Goal: Find contact information: Find contact information

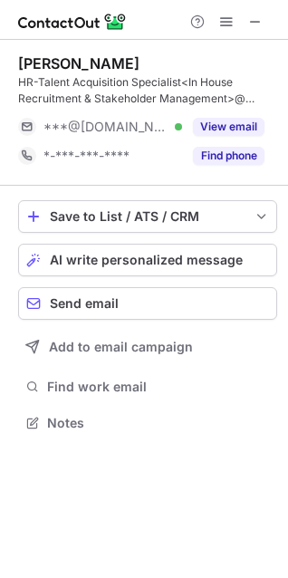
scroll to position [410, 288]
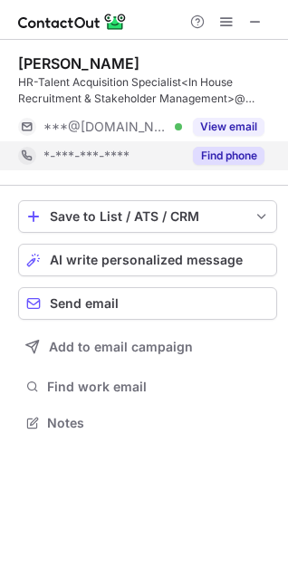
click at [222, 163] on button "Find phone" at bounding box center [229, 156] width 72 height 18
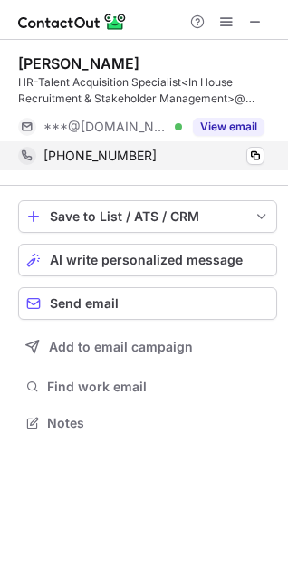
click at [264, 152] on div "[PHONE_NUMBER] Copy" at bounding box center [141, 155] width 246 height 29
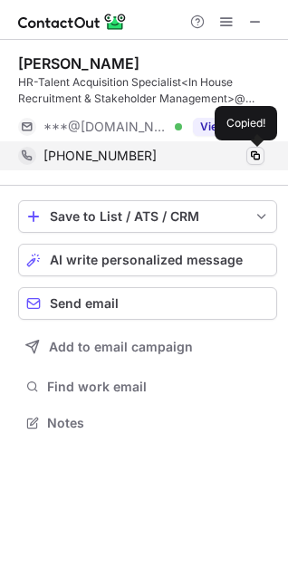
click at [259, 158] on span at bounding box center [255, 155] width 14 height 14
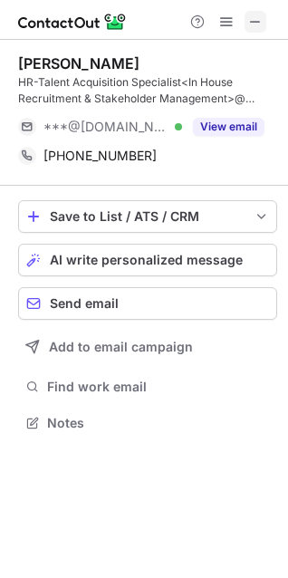
click at [253, 15] on span at bounding box center [255, 21] width 14 height 14
